Goal: Information Seeking & Learning: Learn about a topic

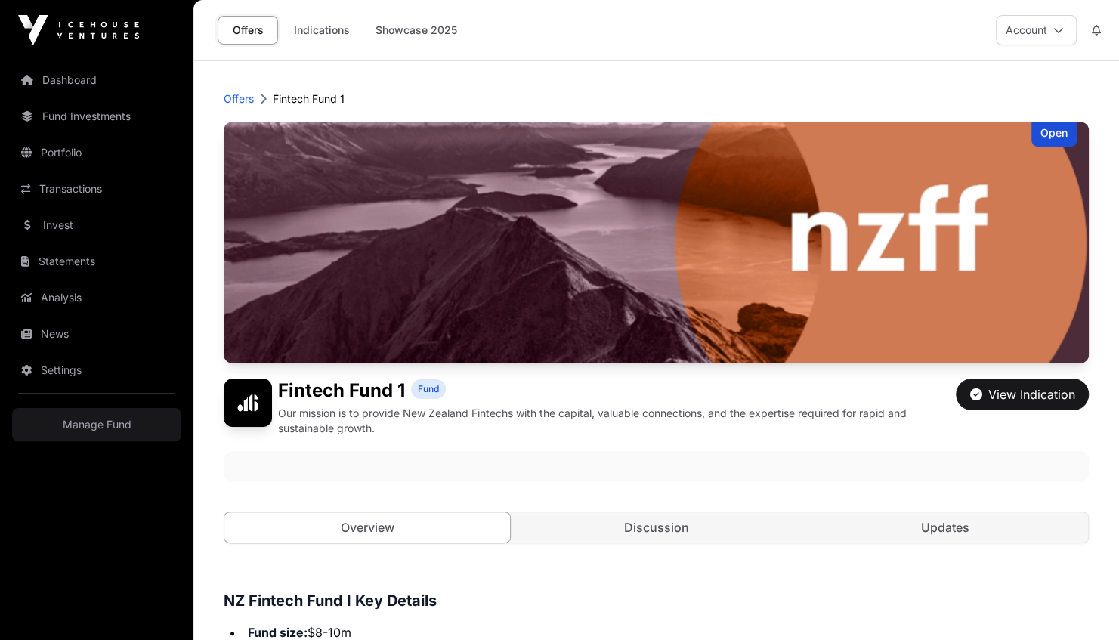
click at [360, 459] on div at bounding box center [656, 466] width 865 height 30
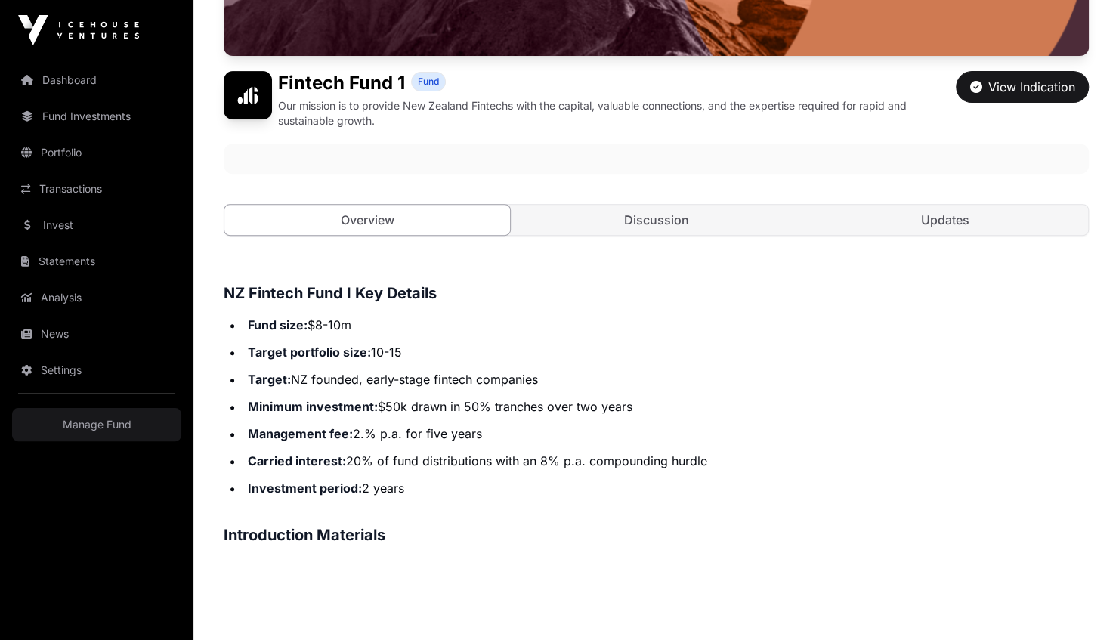
scroll to position [303, 0]
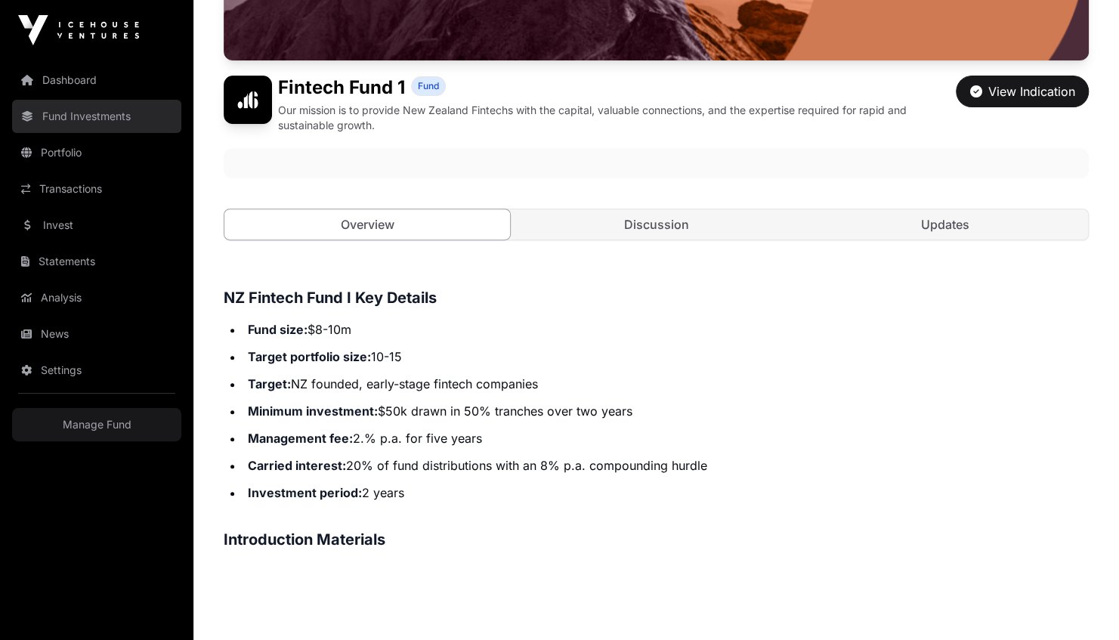
click at [115, 110] on link "Fund Investments" at bounding box center [96, 116] width 169 height 33
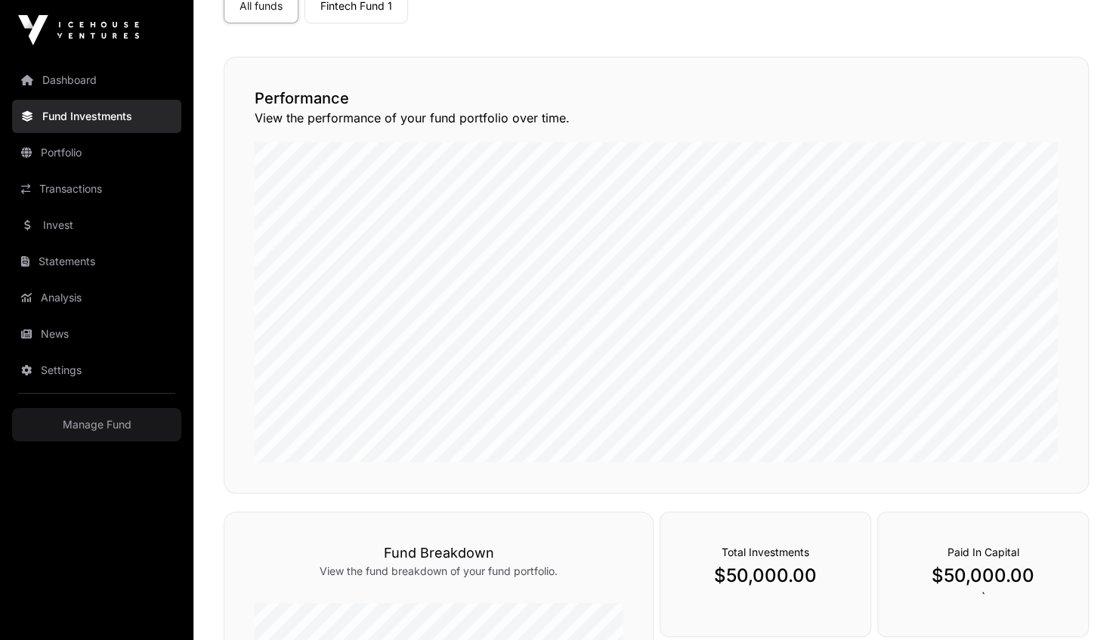
scroll to position [145, 0]
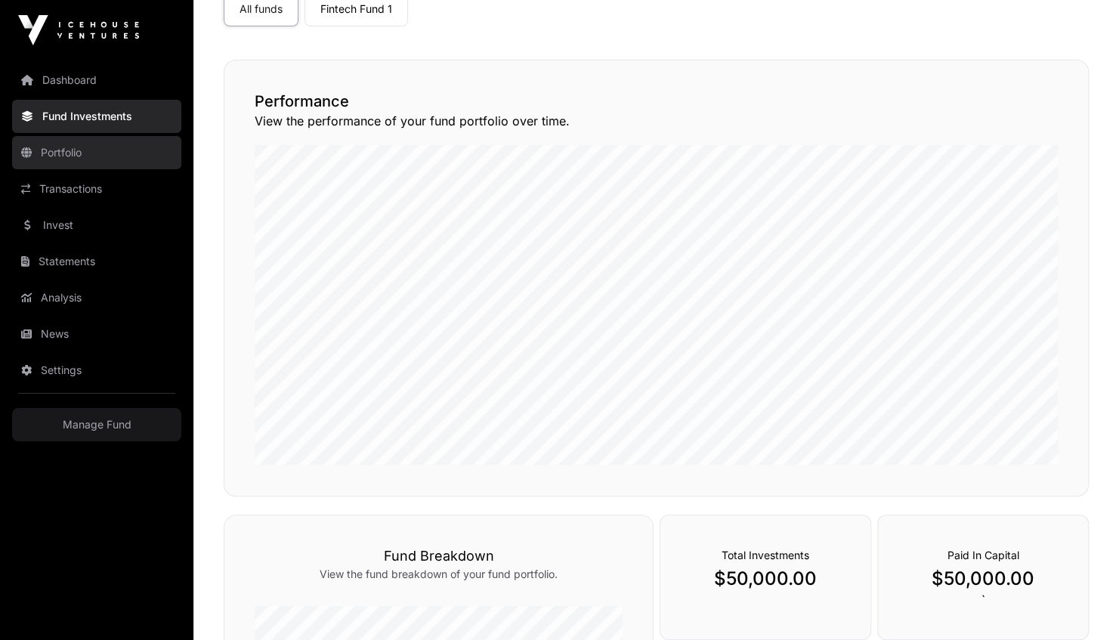
click at [54, 159] on link "Portfolio" at bounding box center [96, 152] width 169 height 33
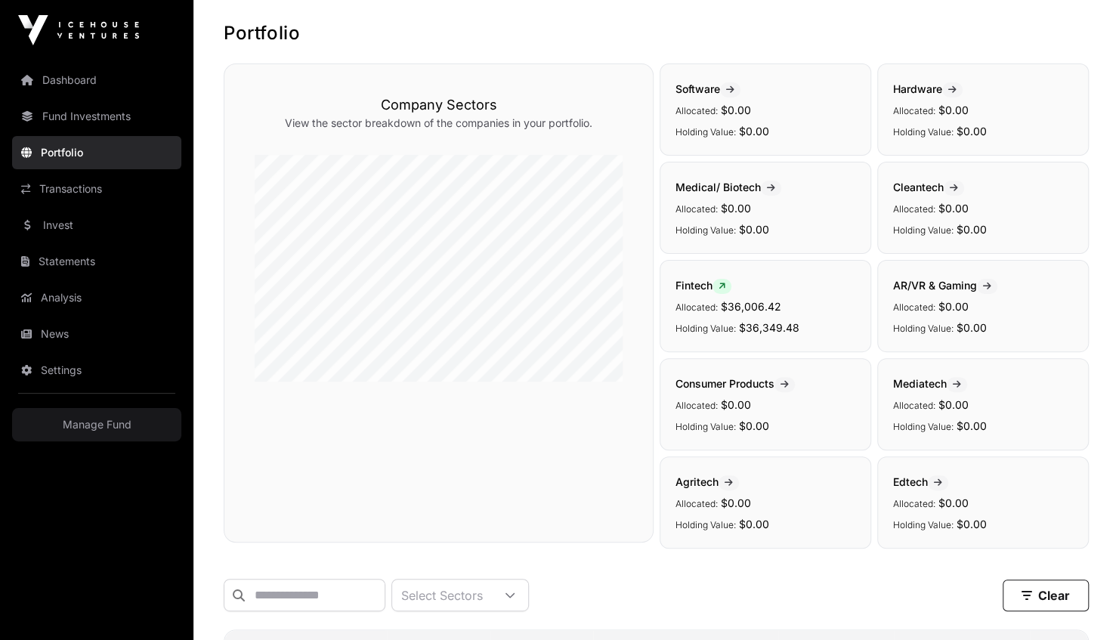
scroll to position [70, 0]
click at [698, 288] on span "Fintech" at bounding box center [704, 286] width 56 height 13
click at [724, 286] on icon at bounding box center [722, 287] width 7 height 9
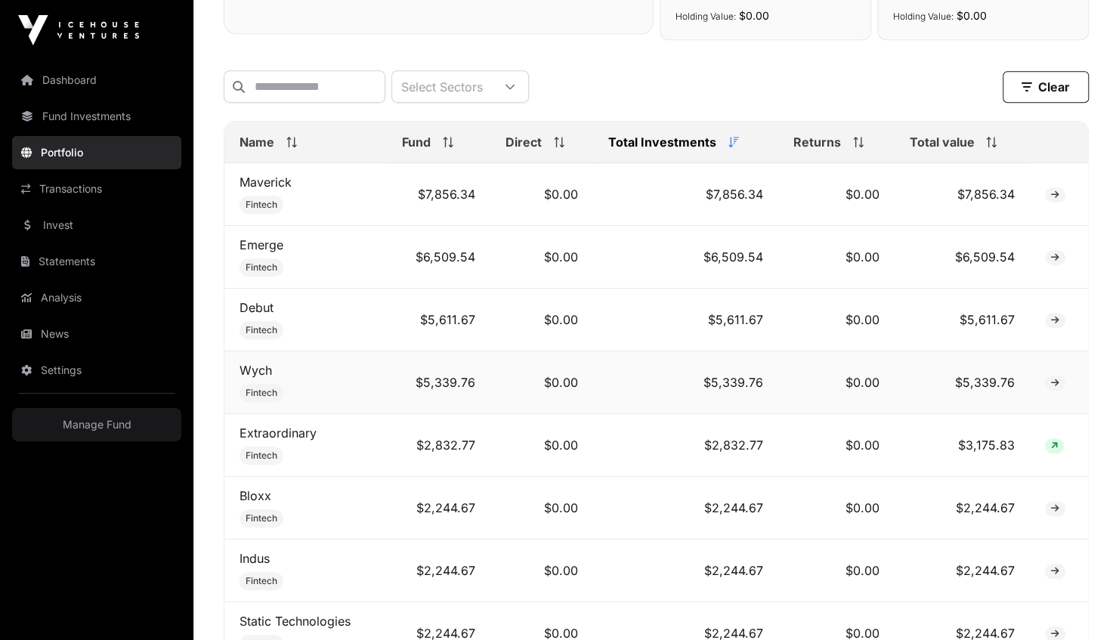
scroll to position [543, 0]
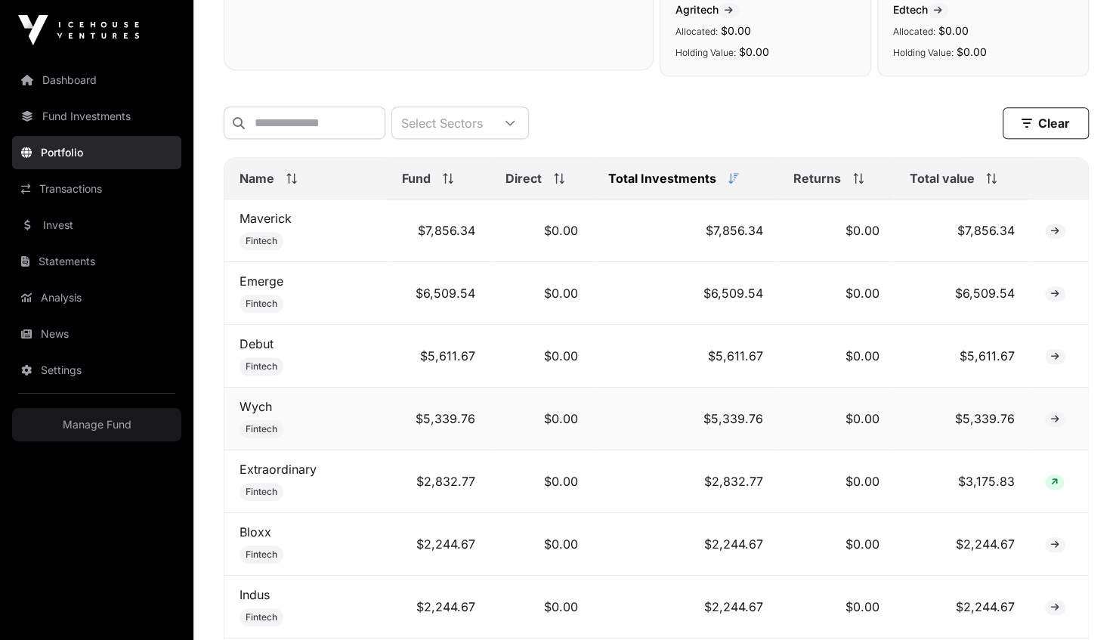
click at [1054, 427] on span at bounding box center [1055, 419] width 20 height 15
click at [258, 420] on td "Wych Fintech" at bounding box center [305, 419] width 162 height 63
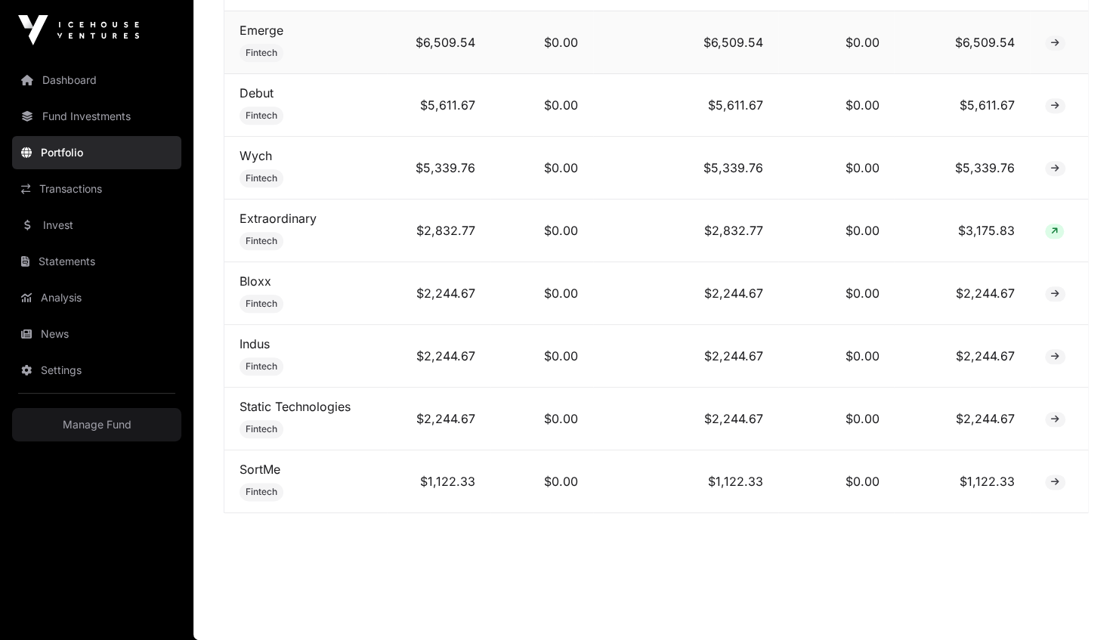
scroll to position [768, 0]
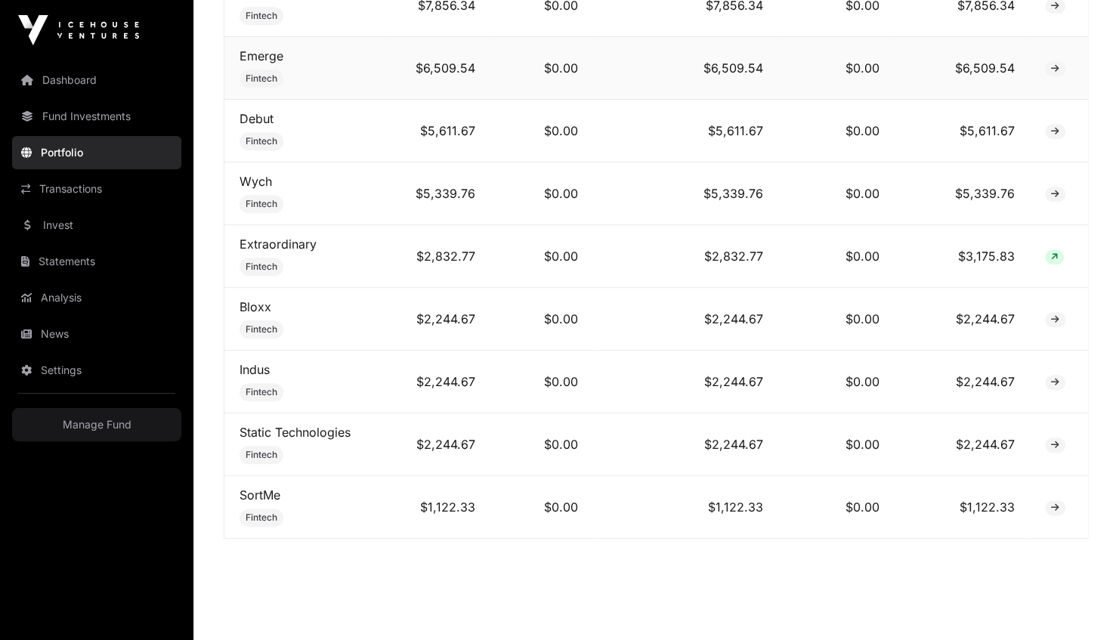
click at [958, 326] on td "$2,244.67" at bounding box center [962, 319] width 136 height 63
click at [1052, 447] on icon at bounding box center [1055, 445] width 8 height 9
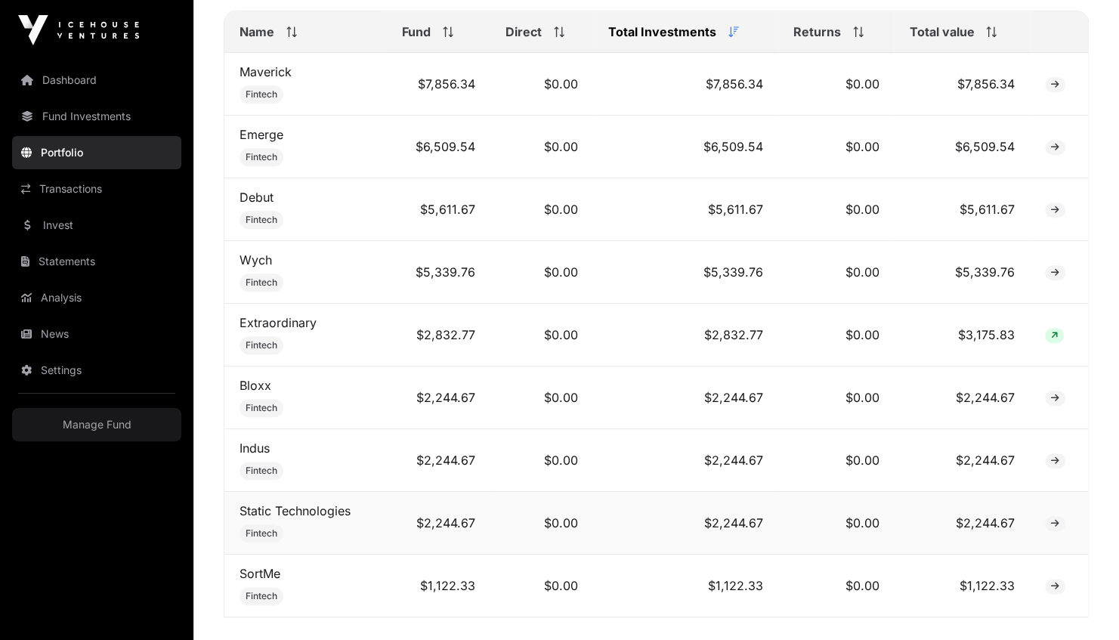
scroll to position [688, 0]
